Goal: Task Accomplishment & Management: Use online tool/utility

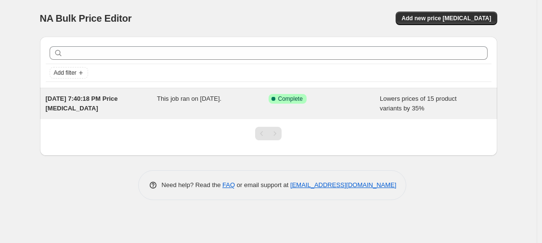
drag, startPoint x: 106, startPoint y: 102, endPoint x: 96, endPoint y: 106, distance: 11.3
click at [96, 106] on div "[DATE] 7:40:18 PM Price [MEDICAL_DATA]" at bounding box center [102, 103] width 112 height 19
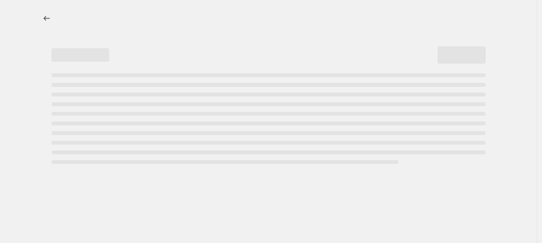
select select "percentage"
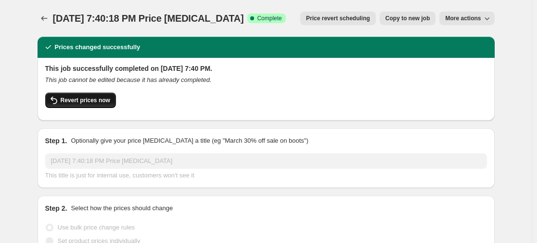
click at [65, 99] on span "Revert prices now" at bounding box center [86, 100] width 50 height 8
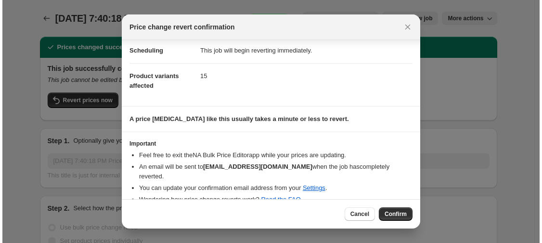
scroll to position [25, 0]
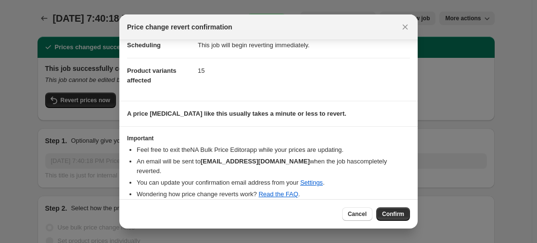
click at [397, 215] on span "Confirm" at bounding box center [393, 214] width 22 height 8
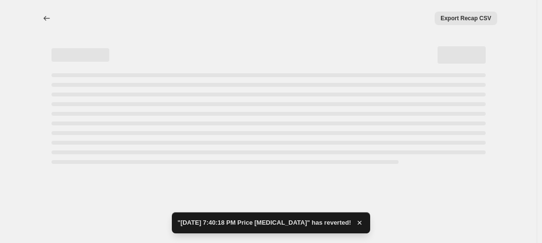
select select "percentage"
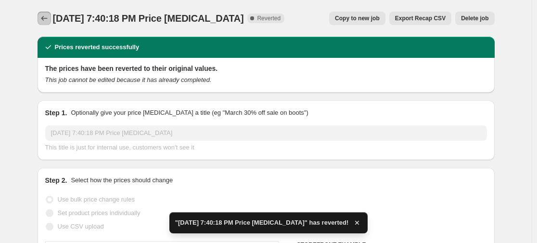
click at [44, 12] on button "Price change jobs" at bounding box center [44, 18] width 13 height 13
